Goal: Contribute content: Contribute content

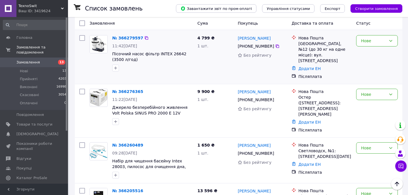
scroll to position [274, 0]
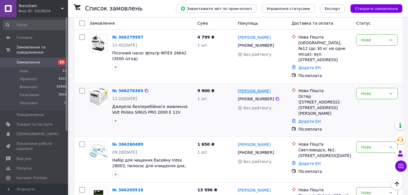
click at [254, 88] on link "[PERSON_NAME]" at bounding box center [254, 91] width 33 height 6
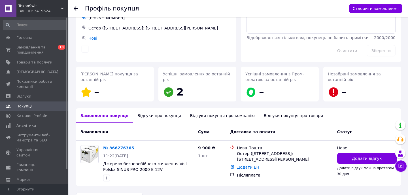
scroll to position [53, 0]
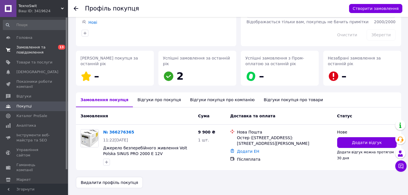
click at [55, 51] on span "0 13" at bounding box center [60, 50] width 16 height 10
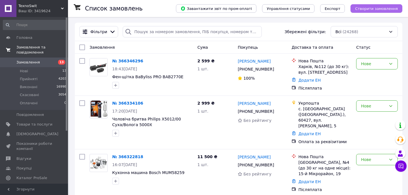
click at [381, 7] on span "Створити замовлення" at bounding box center [376, 9] width 43 height 4
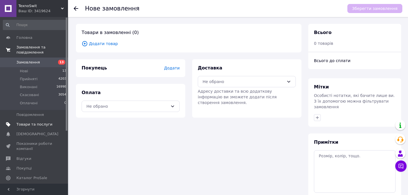
click at [42, 124] on span "Товари та послуги" at bounding box center [34, 124] width 36 height 5
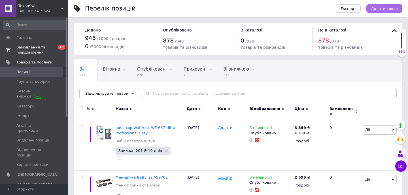
click at [379, 8] on span "Додати товар" at bounding box center [384, 9] width 27 height 4
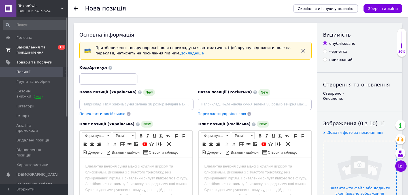
click at [356, 170] on input "file" at bounding box center [359, 177] width 73 height 73
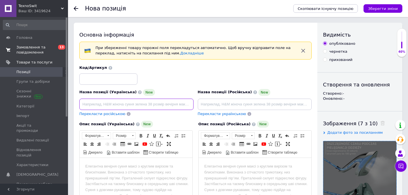
click at [145, 105] on input at bounding box center [136, 104] width 114 height 11
paste input "Відпарювач Tefal Duo Power 2in1 JF4031E0"
type input "Відпарювач Tefal Duo Power 2in1 JF4031E0"
click at [145, 170] on html at bounding box center [136, 166] width 113 height 17
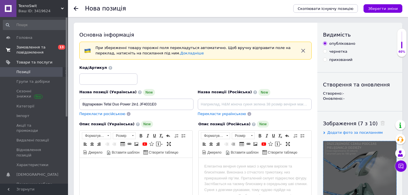
click at [161, 173] on html at bounding box center [136, 166] width 113 height 17
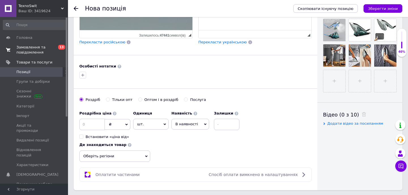
scroll to position [206, 0]
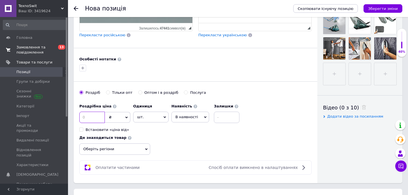
click at [99, 122] on input at bounding box center [91, 117] width 25 height 11
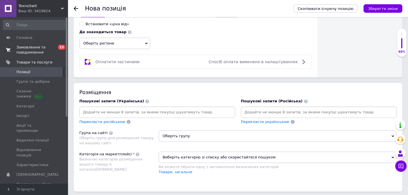
scroll to position [312, 0]
type input "3100"
click at [194, 111] on input at bounding box center [156, 111] width 153 height 8
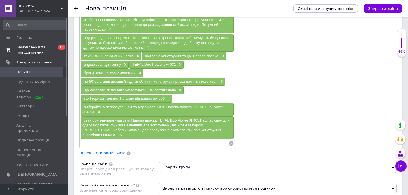
scroll to position [743, 0]
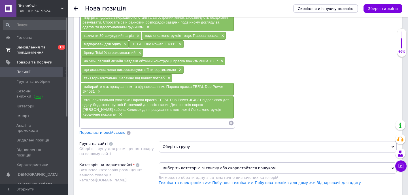
click at [218, 104] on div "стан оригінальної упаковки Парова праска TEFAL Duo Power JF4031 відпарювач для …" at bounding box center [157, 107] width 153 height 22
click at [122, 112] on span "×" at bounding box center [120, 114] width 5 height 5
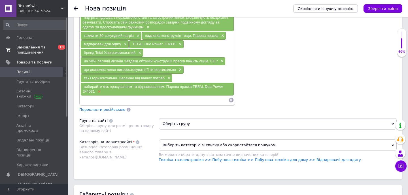
click at [97, 89] on span "×" at bounding box center [98, 91] width 5 height 5
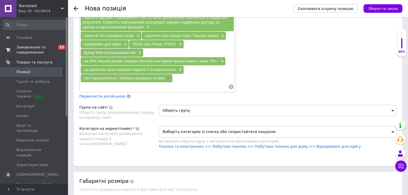
click at [170, 76] on span "×" at bounding box center [168, 78] width 5 height 5
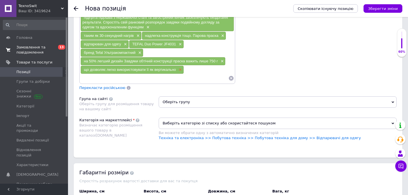
click at [180, 67] on span "×" at bounding box center [179, 69] width 5 height 5
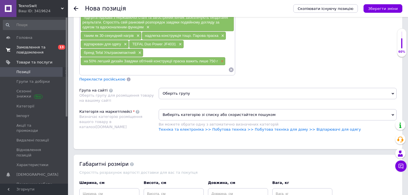
click at [222, 59] on span "×" at bounding box center [221, 61] width 5 height 5
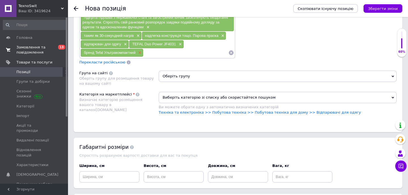
click at [139, 50] on span "×" at bounding box center [139, 52] width 5 height 5
click at [139, 33] on span "×" at bounding box center [137, 35] width 5 height 5
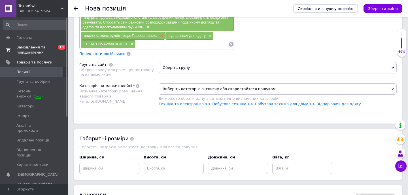
click at [161, 33] on span "×" at bounding box center [161, 35] width 5 height 5
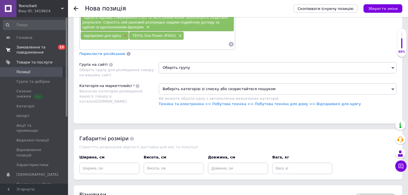
click at [123, 33] on span "×" at bounding box center [124, 35] width 5 height 5
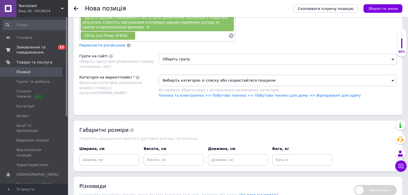
click at [133, 33] on span "×" at bounding box center [131, 35] width 5 height 5
click at [147, 25] on span "×" at bounding box center [147, 27] width 5 height 5
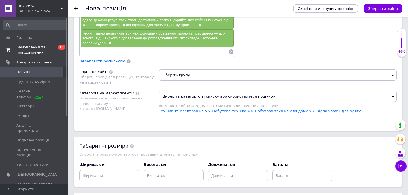
scroll to position [699, 0]
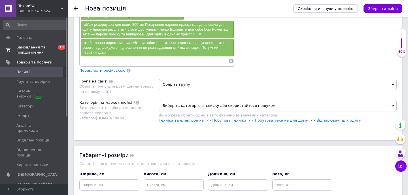
click at [110, 50] on span "×" at bounding box center [109, 52] width 5 height 5
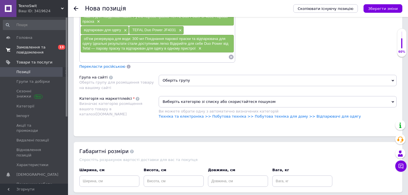
scroll to position [679, 0]
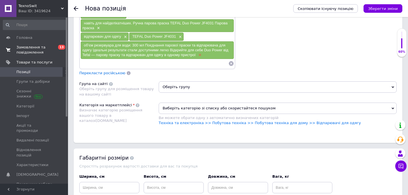
click at [200, 53] on span "×" at bounding box center [199, 55] width 5 height 5
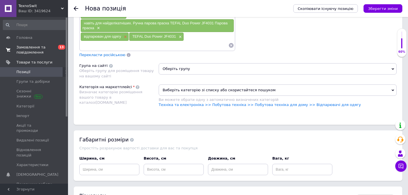
click at [123, 35] on span "×" at bounding box center [124, 37] width 5 height 5
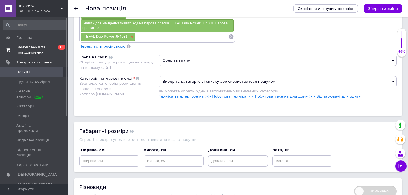
click at [132, 35] on span "×" at bounding box center [131, 37] width 5 height 5
click at [98, 26] on span "×" at bounding box center [97, 28] width 5 height 5
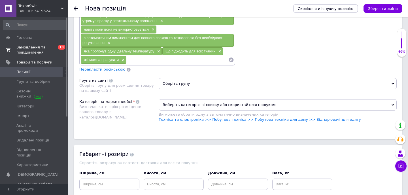
scroll to position [629, 0]
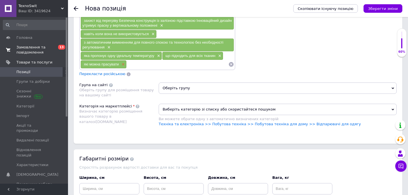
click at [122, 62] on span "×" at bounding box center [122, 64] width 5 height 5
click at [108, 45] on span "×" at bounding box center [108, 47] width 5 height 5
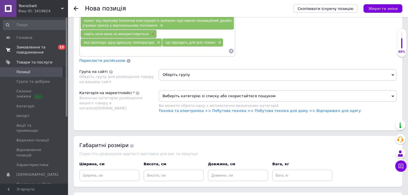
click at [151, 32] on span "×" at bounding box center [152, 34] width 5 height 5
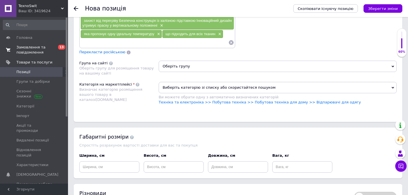
click at [156, 30] on div "яка пропонує одну ідеальну температуру ×" at bounding box center [121, 34] width 81 height 8
click at [157, 32] on span "×" at bounding box center [157, 34] width 5 height 5
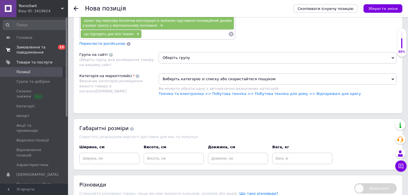
click at [165, 23] on div "захист від перегріву Безпечна конструкція із залізною підставкою Інноваційний д…" at bounding box center [157, 23] width 153 height 13
click at [163, 23] on span "×" at bounding box center [161, 25] width 5 height 5
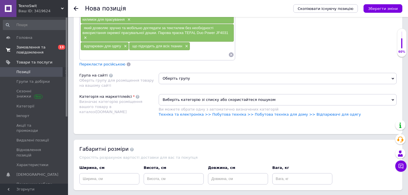
scroll to position [579, 0]
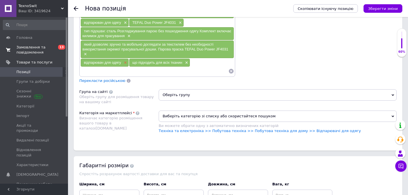
click at [126, 60] on span "×" at bounding box center [124, 62] width 5 height 5
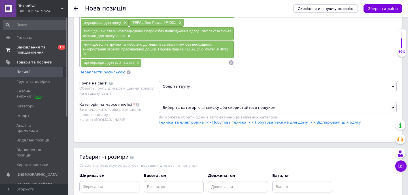
click at [87, 50] on div "який дозволяє зручно та мобільно доглядати за текстилем без необхідності викори…" at bounding box center [157, 49] width 153 height 18
click at [82, 52] on span "×" at bounding box center [84, 54] width 5 height 5
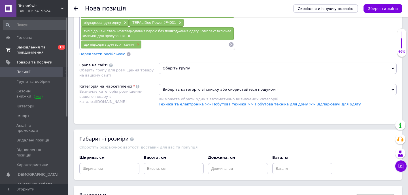
click at [139, 42] on span "×" at bounding box center [137, 44] width 5 height 5
click at [130, 34] on span "×" at bounding box center [128, 36] width 5 height 5
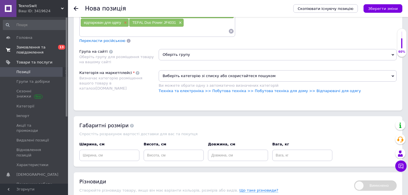
click at [125, 20] on span "×" at bounding box center [124, 22] width 5 height 5
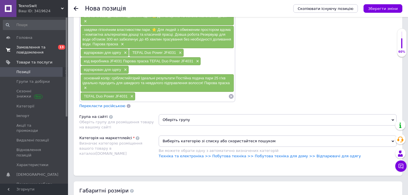
scroll to position [496, 0]
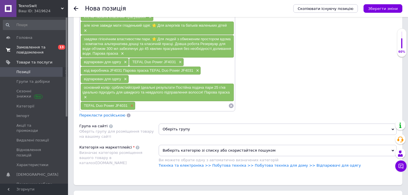
click at [131, 103] on span "×" at bounding box center [131, 105] width 5 height 5
click at [87, 91] on div "основний колір: сріблястий/сірий Ідеальні результати Постійна подача пари 25 г/…" at bounding box center [157, 93] width 153 height 18
click at [84, 95] on span "×" at bounding box center [84, 97] width 5 height 5
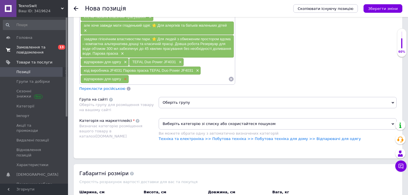
click at [125, 77] on span "×" at bounding box center [124, 79] width 5 height 5
click at [196, 68] on span "×" at bounding box center [197, 70] width 5 height 5
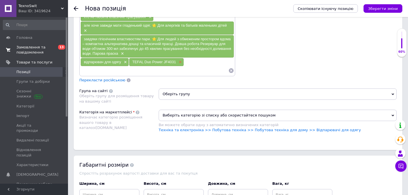
click at [179, 60] on span "×" at bounding box center [179, 62] width 5 height 5
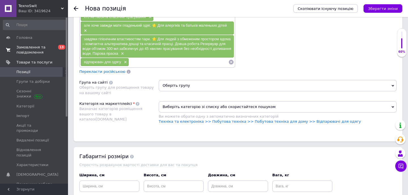
click at [120, 46] on div "завдяки гігієнічним властивостям пари. ⭐ Для людей з обмеженим простором вдома …" at bounding box center [157, 46] width 153 height 22
click at [122, 51] on span "×" at bounding box center [121, 53] width 5 height 5
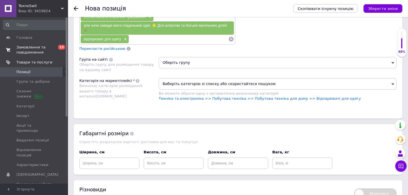
click at [87, 28] on span "×" at bounding box center [84, 30] width 5 height 5
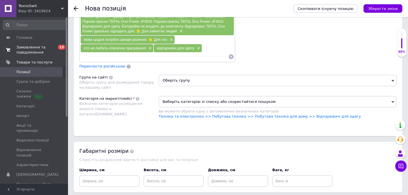
scroll to position [463, 0]
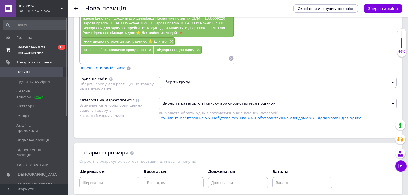
click at [180, 31] on span "×" at bounding box center [180, 33] width 5 height 5
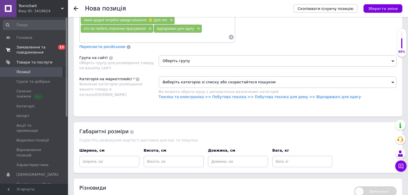
scroll to position [456, 0]
click at [172, 20] on div "яким щодня потрібні швидкі рішення. ⭐ Для тих ×" at bounding box center [128, 20] width 94 height 8
click at [171, 20] on span "×" at bounding box center [170, 20] width 5 height 5
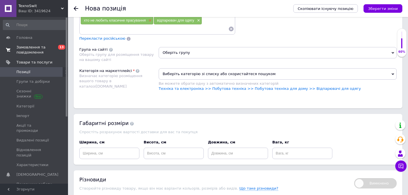
click at [148, 20] on span "×" at bounding box center [149, 20] width 5 height 5
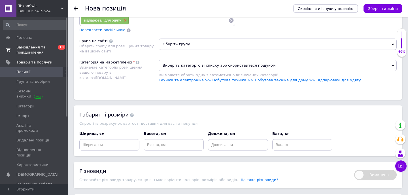
click at [127, 22] on span "×" at bounding box center [124, 20] width 5 height 5
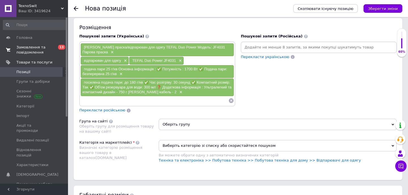
scroll to position [359, 0]
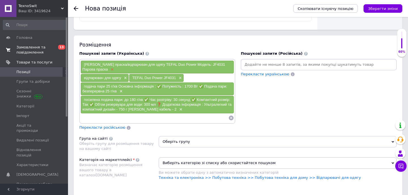
click at [109, 68] on span "×" at bounding box center [111, 69] width 5 height 5
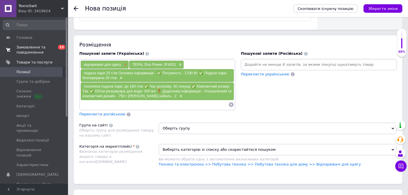
click at [126, 63] on span "×" at bounding box center [124, 64] width 5 height 5
click at [131, 63] on span "×" at bounding box center [131, 64] width 5 height 5
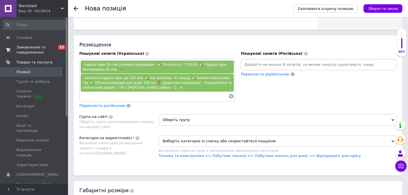
click at [122, 69] on span "×" at bounding box center [120, 69] width 5 height 5
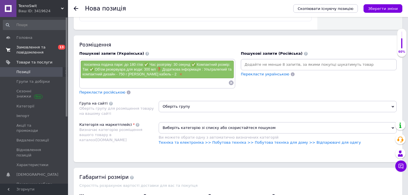
click at [178, 73] on span "×" at bounding box center [180, 74] width 5 height 5
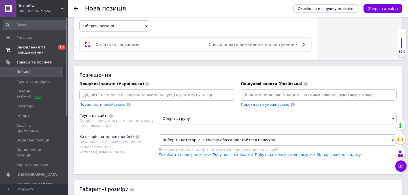
scroll to position [319, 0]
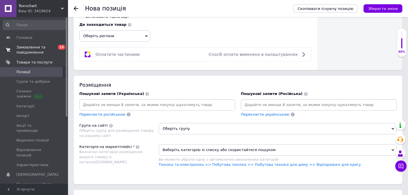
click at [189, 100] on div at bounding box center [157, 104] width 156 height 11
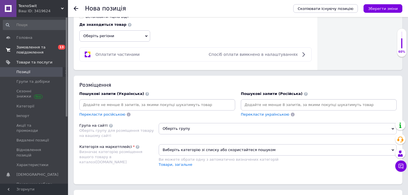
click at [168, 101] on input at bounding box center [156, 105] width 153 height 8
paste input "Відпарювач Tefal Duo Power 2in1 JF4031E0"
type input "Відпарювач Tefal Duo Power 2in1 JF4031E0"
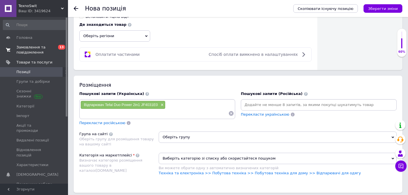
paste input "Відпарювач Tefal Duo Power 2in1 JF4031E0"
type input "Відпарювач Tefal Duo Power"
paste input "Відпарювач Tefal Duo Power 2in1 JF4031E0"
type input "Відпарювач Tefal Duo"
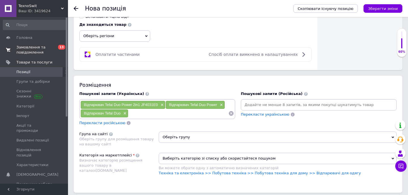
click at [268, 137] on span "Оберіть групу" at bounding box center [278, 136] width 238 height 11
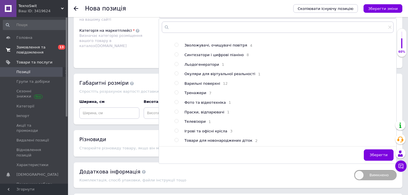
scroll to position [444, 0]
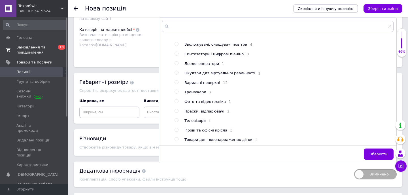
click at [177, 109] on input "radio" at bounding box center [176, 111] width 4 height 4
radio input "true"
click at [379, 153] on span "Зберегти" at bounding box center [378, 154] width 18 height 4
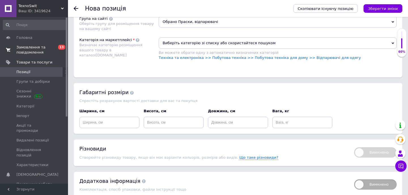
scroll to position [424, 0]
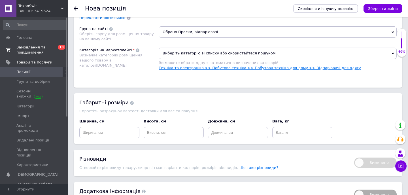
click at [313, 67] on link "Техніка та електроніка >> Побутова техніка >> Побутова техніка для дому >> Відп…" at bounding box center [260, 68] width 202 height 4
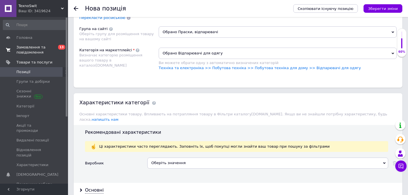
click at [254, 160] on div "Оберіть значення" at bounding box center [267, 162] width 241 height 11
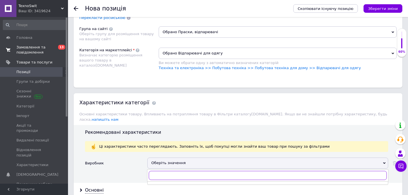
paste input "Відпарювач Tefal Duo Power 2in1 JF4031E0"
type input "Tefal"
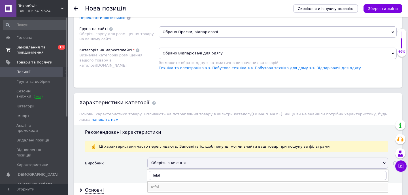
click at [232, 184] on div "Tefal" at bounding box center [267, 186] width 234 height 5
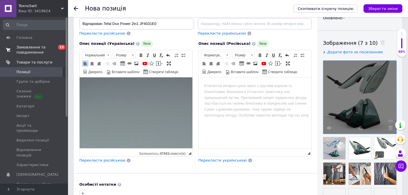
scroll to position [78, 0]
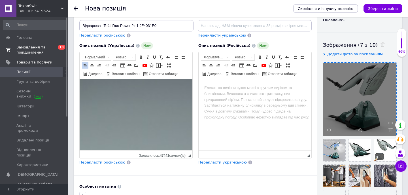
click at [349, 133] on div at bounding box center [359, 99] width 73 height 73
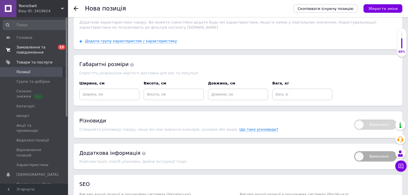
scroll to position [660, 0]
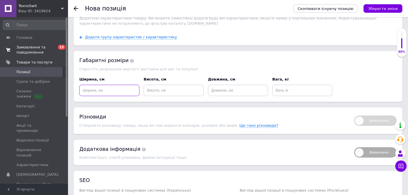
click at [120, 85] on input at bounding box center [109, 90] width 60 height 11
type input "4"
type input "30"
click at [163, 85] on input at bounding box center [174, 90] width 60 height 11
type input "25"
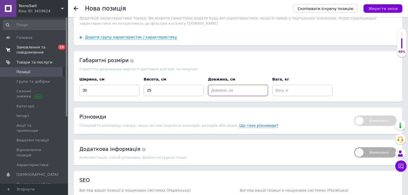
click at [253, 87] on input at bounding box center [238, 90] width 60 height 11
type input "1"
type input "20"
click at [307, 85] on input at bounding box center [302, 90] width 60 height 11
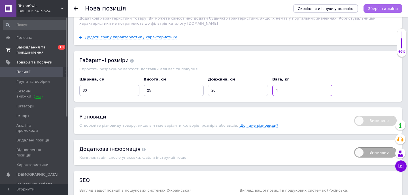
type input "4"
click at [378, 6] on button "Зберегти зміни" at bounding box center [382, 8] width 39 height 8
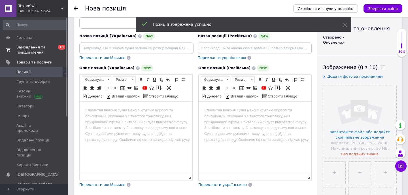
scroll to position [68, 0]
